Goal: Task Accomplishment & Management: Complete application form

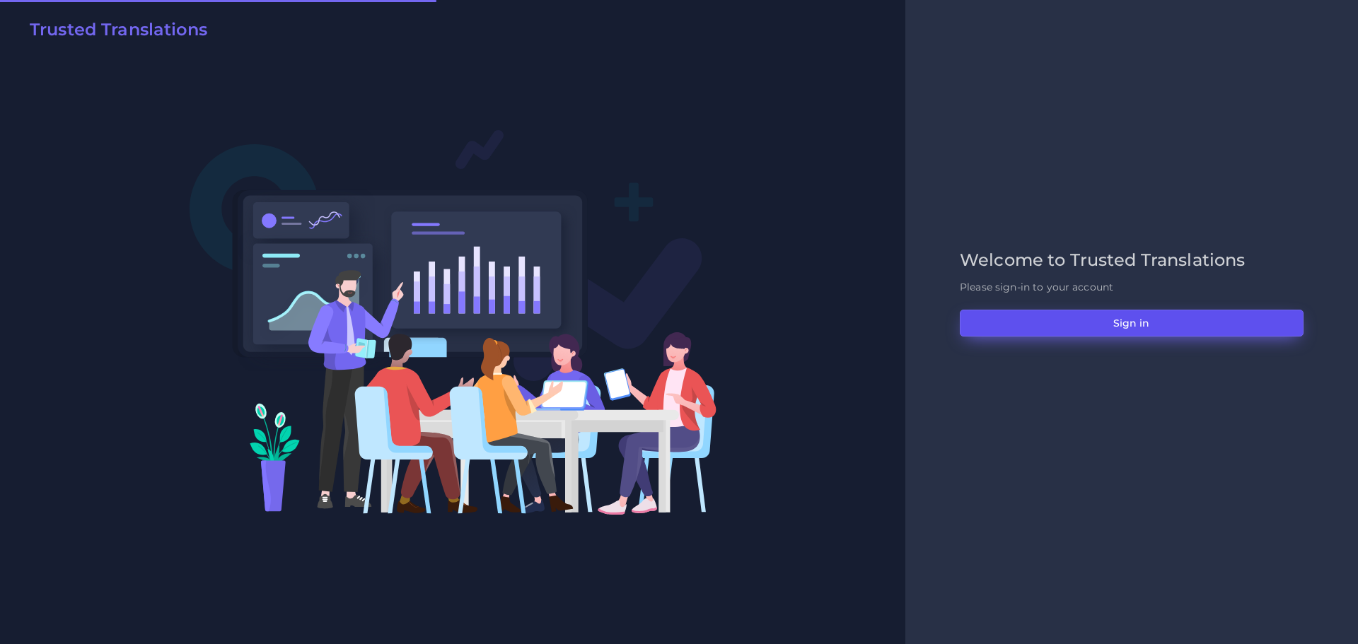
click at [997, 317] on button "Sign in" at bounding box center [1132, 323] width 344 height 27
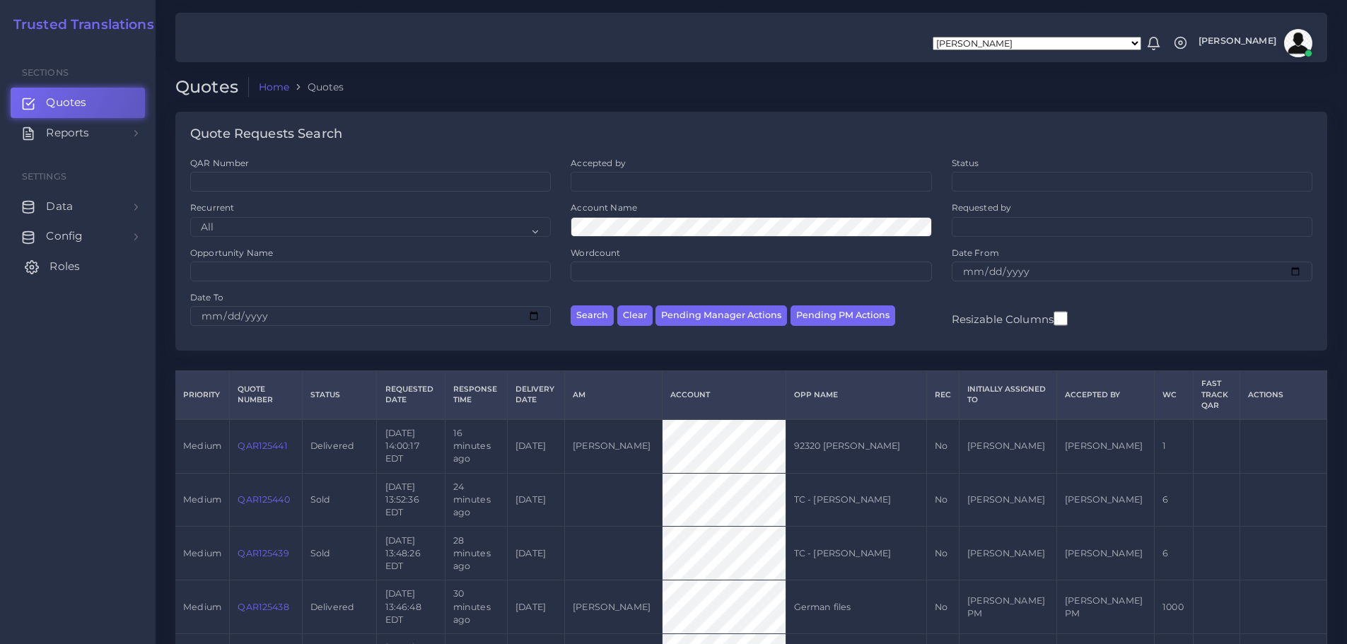
click at [42, 266] on link "Roles" at bounding box center [78, 267] width 134 height 30
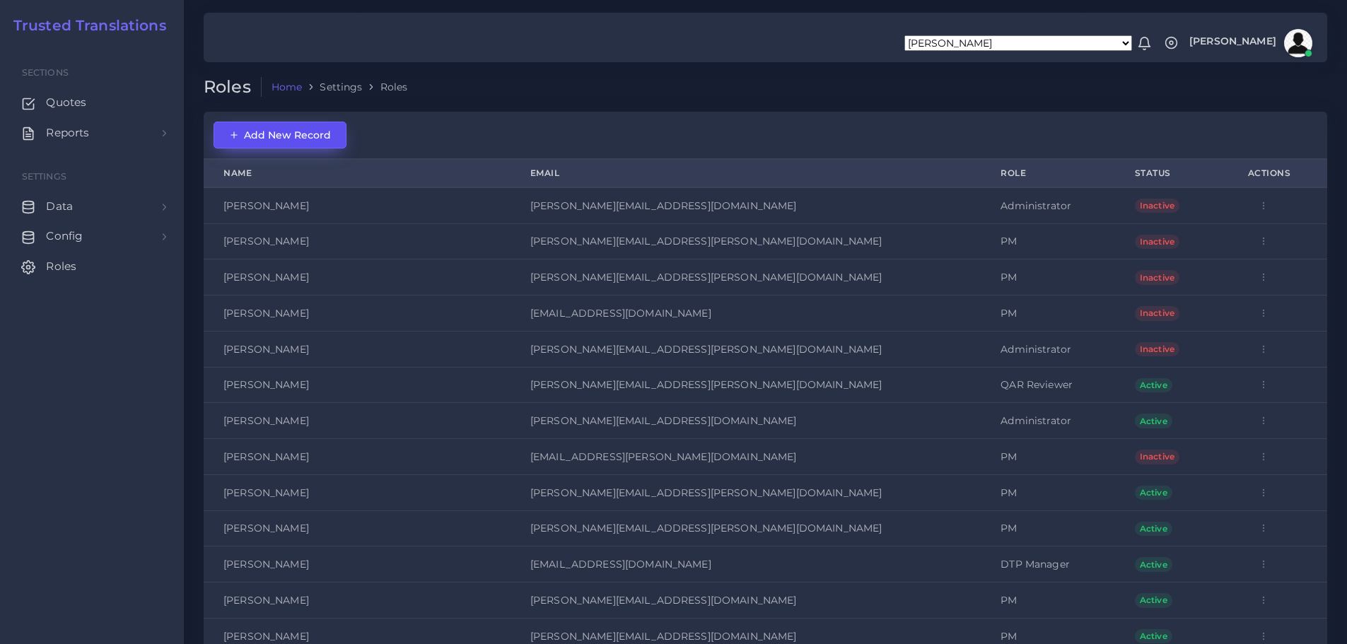
click at [310, 144] on button "Add New Record" at bounding box center [280, 135] width 133 height 27
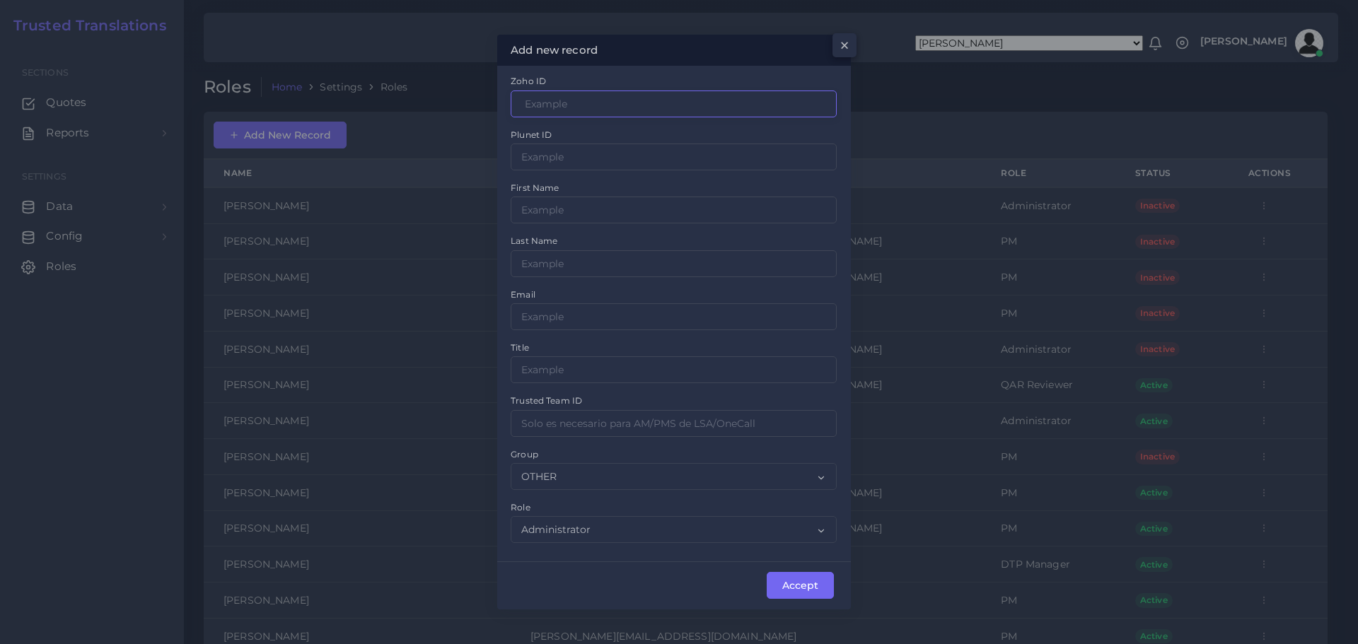
click at [573, 98] on input "Zoho ID" at bounding box center [674, 104] width 326 height 27
paste input "3000339000055241001"
type input "3000339000055241001"
click at [584, 155] on input "Zoho ID" at bounding box center [674, 157] width 326 height 27
drag, startPoint x: 540, startPoint y: 209, endPoint x: 556, endPoint y: 213, distance: 17.3
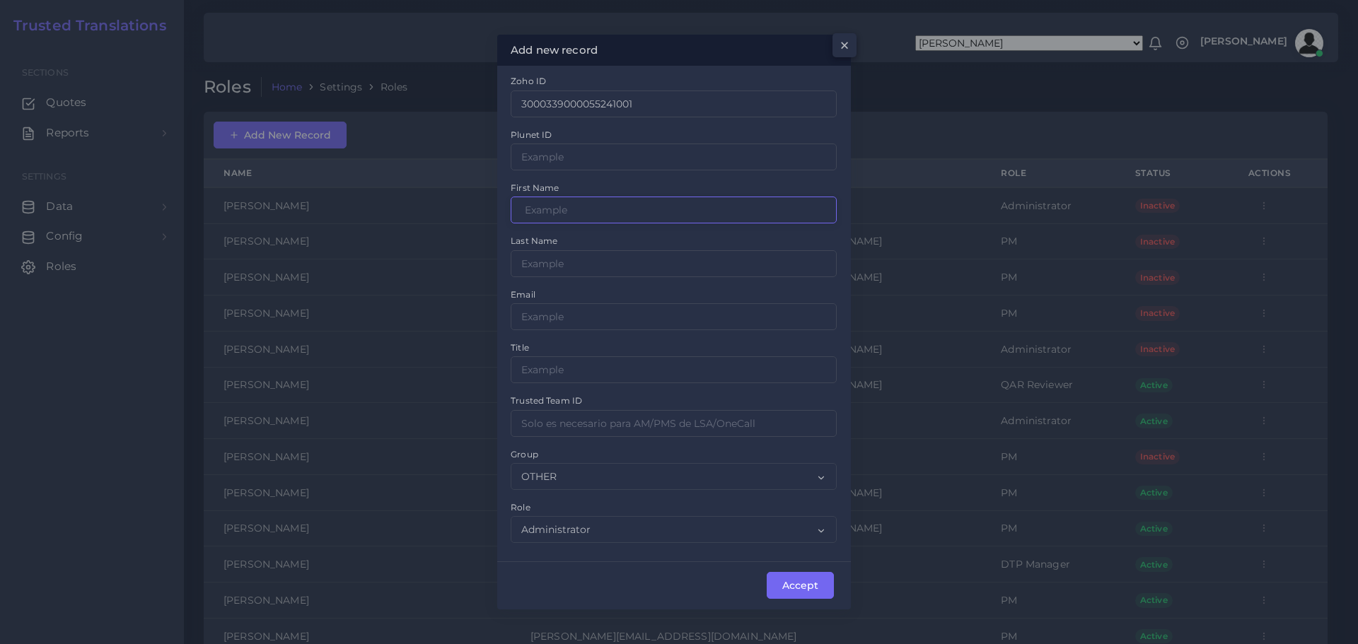
click at [540, 209] on input "Zoho ID" at bounding box center [674, 210] width 326 height 27
type input "[PERSON_NAME]"
click at [529, 211] on input "[PERSON_NAME]" at bounding box center [674, 210] width 326 height 27
type input "[PERSON_NAME]"
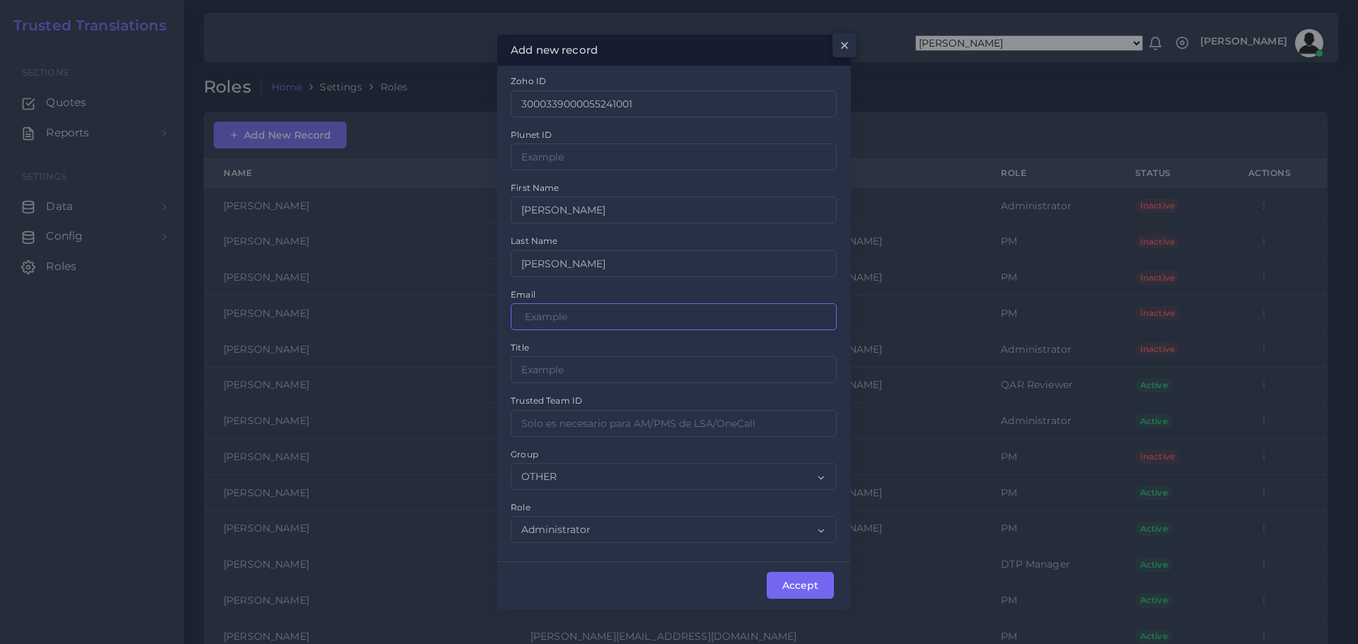
click at [590, 317] on input "Zoho ID" at bounding box center [674, 316] width 326 height 27
type input "[EMAIL_ADDRESS][DOMAIN_NAME]"
click at [610, 369] on input "Zoho ID" at bounding box center [674, 369] width 326 height 27
click at [664, 344] on div "Title" at bounding box center [674, 361] width 326 height 43
click at [813, 463] on select "OTHER ACQ CD CORE CERT" at bounding box center [674, 476] width 326 height 27
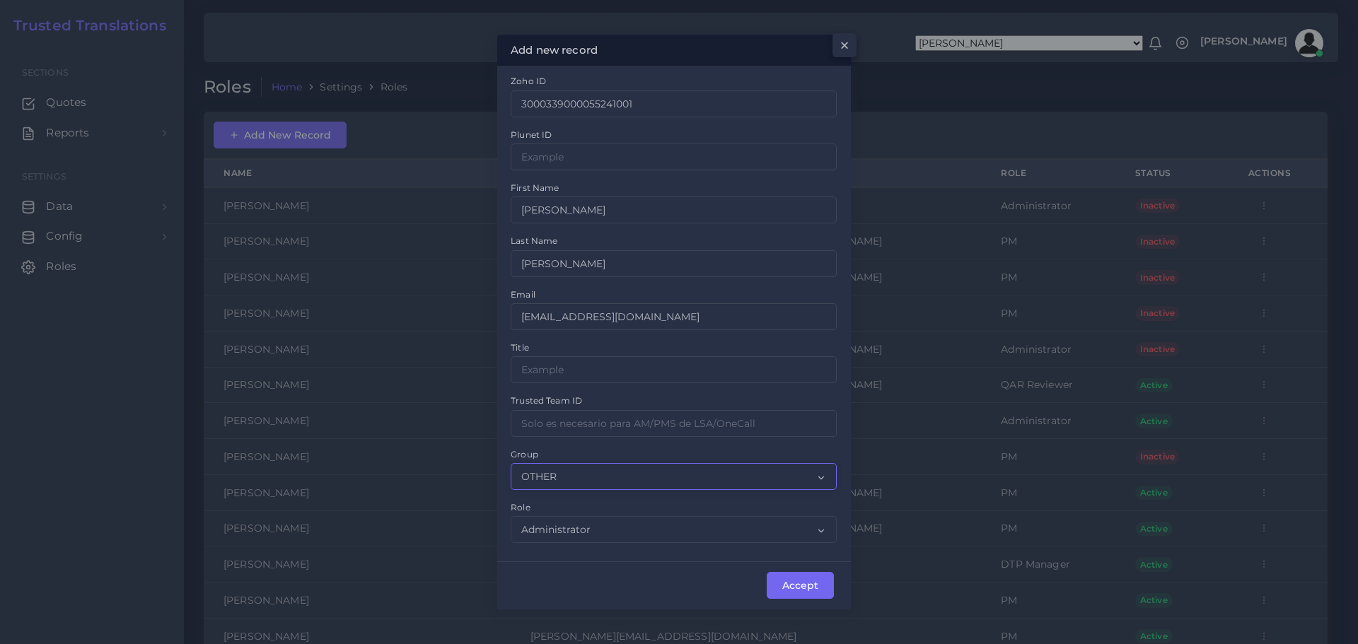
select select "CD"
click at [511, 463] on select "OTHER ACQ CD CORE CERT" at bounding box center [674, 476] width 326 height 27
click at [817, 530] on select "Administrator PM DTP Manager DTP Manager QAR Reviewer Sales" at bounding box center [674, 529] width 326 height 27
select select "7"
click at [511, 516] on select "Administrator PM DTP Manager DTP Manager QAR Reviewer Sales" at bounding box center [674, 529] width 326 height 27
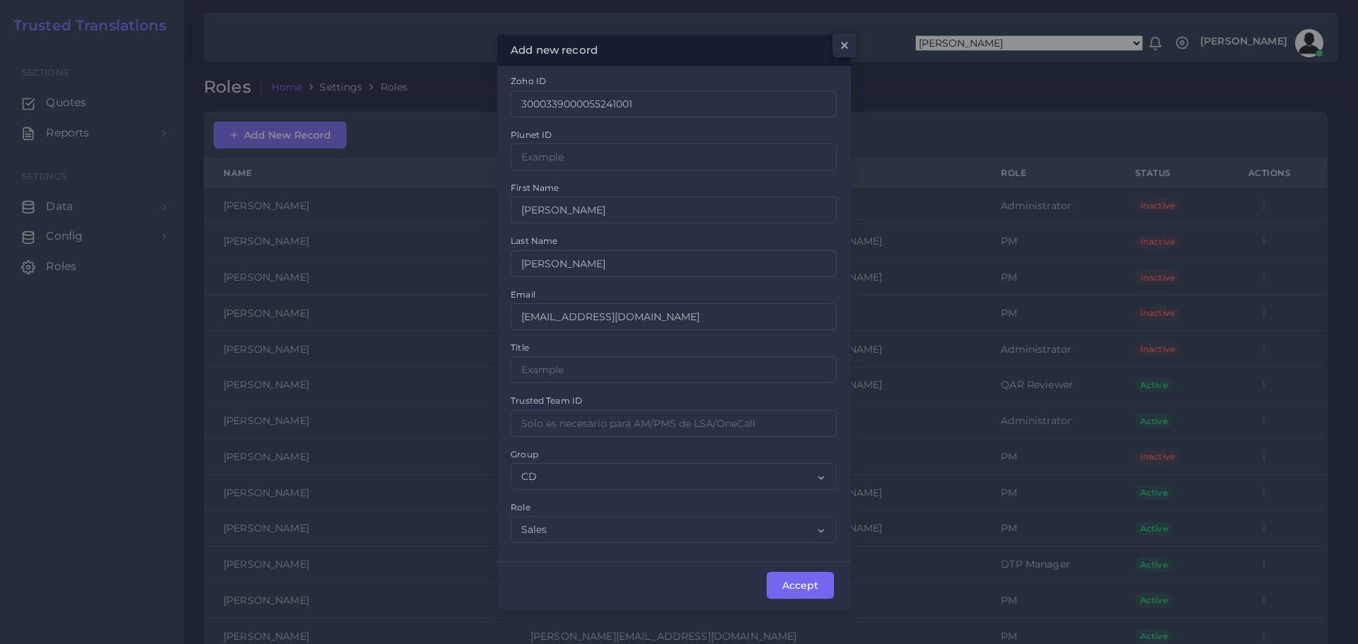
click at [627, 569] on div "Accept" at bounding box center [674, 585] width 354 height 48
click at [798, 582] on button "Accept" at bounding box center [800, 585] width 67 height 27
click at [547, 368] on input "Zoho ID" at bounding box center [674, 369] width 326 height 27
click at [576, 346] on div "Title" at bounding box center [674, 361] width 326 height 43
